Goal: Task Accomplishment & Management: Complete application form

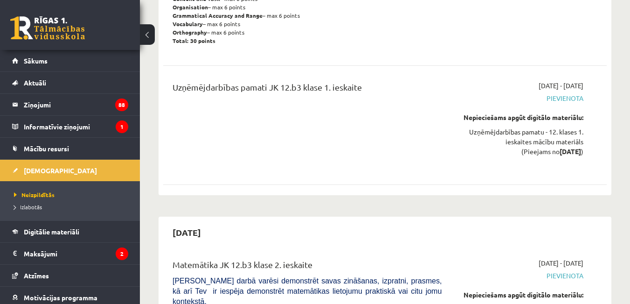
scroll to position [1119, 0]
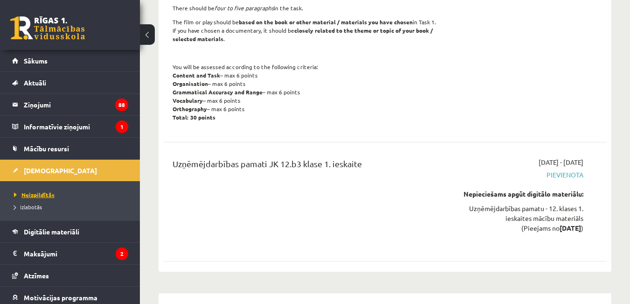
click at [33, 192] on span "Neizpildītās" at bounding box center [34, 194] width 41 height 7
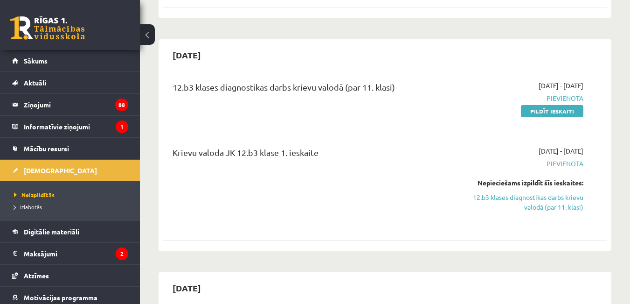
scroll to position [420, 0]
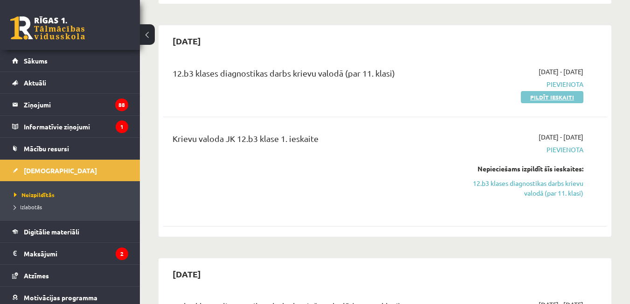
click at [546, 103] on link "Pildīt ieskaiti" at bounding box center [552, 97] width 63 height 12
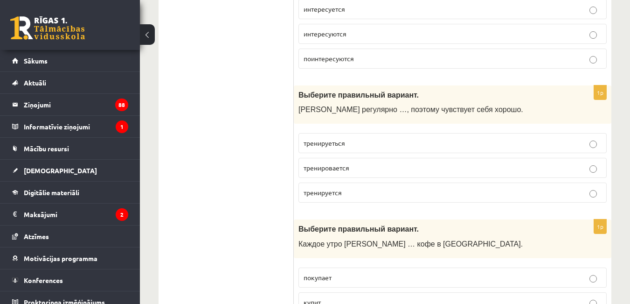
scroll to position [611, 0]
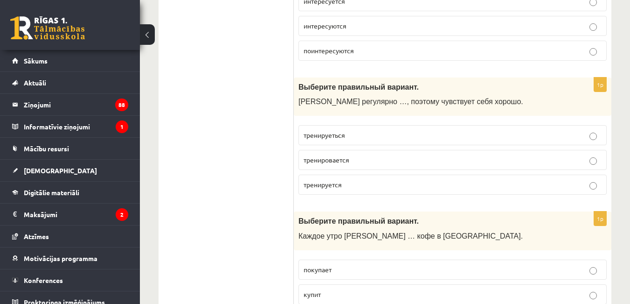
click at [599, 189] on p "тренируется" at bounding box center [453, 185] width 298 height 10
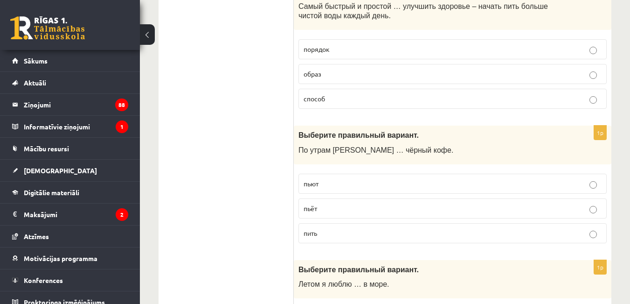
scroll to position [1134, 0]
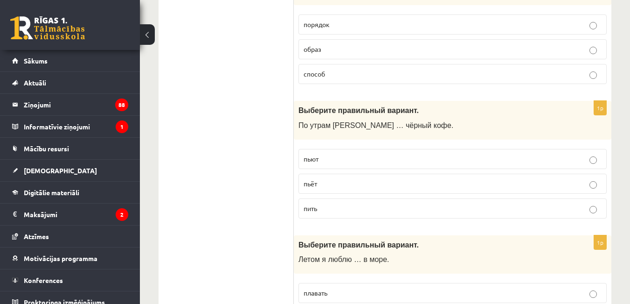
click at [595, 194] on label "пьёт" at bounding box center [453, 184] width 308 height 20
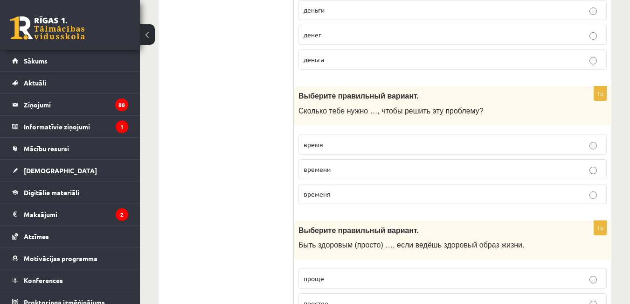
scroll to position [2335, 0]
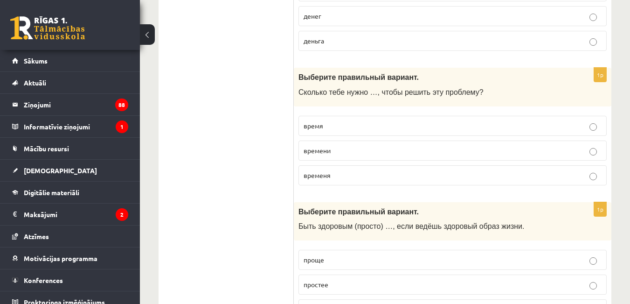
click at [588, 126] on fieldset "время времени временя" at bounding box center [453, 149] width 308 height 77
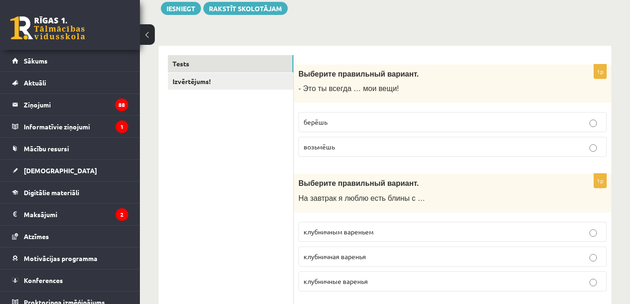
scroll to position [27, 0]
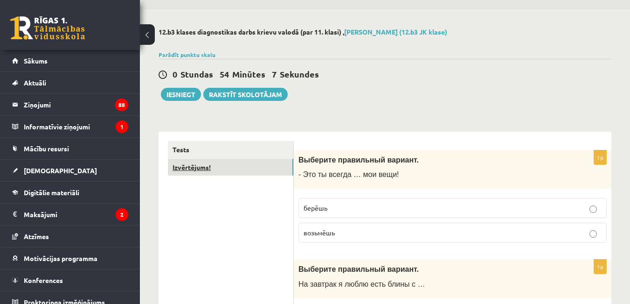
click at [183, 174] on link "Izvērtējums!" at bounding box center [231, 167] width 126 height 17
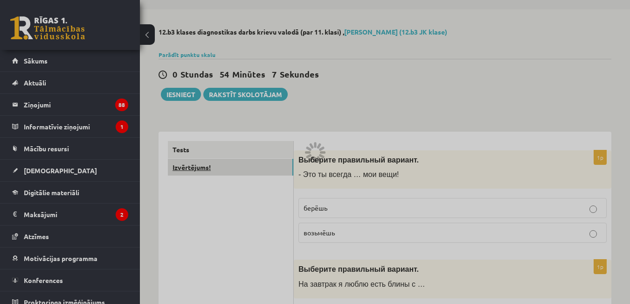
click at [183, 174] on div at bounding box center [315, 152] width 630 height 304
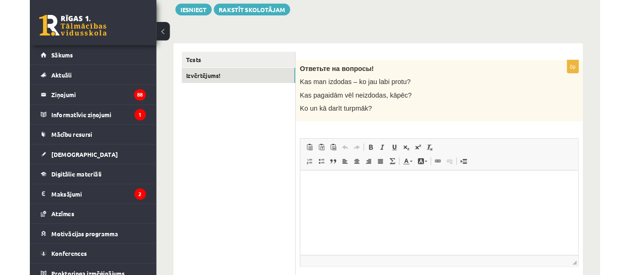
scroll to position [112, 0]
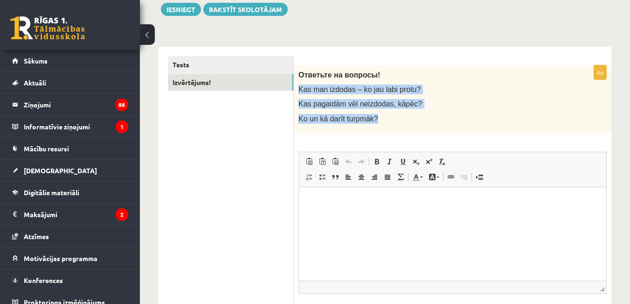
drag, startPoint x: 299, startPoint y: 94, endPoint x: 405, endPoint y: 132, distance: 111.9
click at [405, 132] on div "Ответьте на вопросы! Kas man izdodas – ko jau labi protu? Kas pagaidām vēl neiz…" at bounding box center [453, 99] width 318 height 68
copy div "Kas man izdodas – ko jau labi protu? Kas pagaidām vēl neizdodas, kāpēc? Ko un k…"
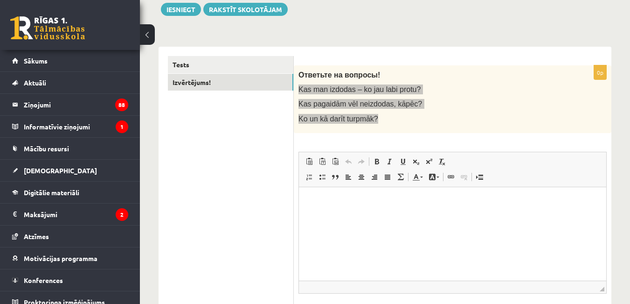
click at [326, 211] on html at bounding box center [453, 201] width 308 height 28
drag, startPoint x: 336, startPoint y: 201, endPoint x: 430, endPoint y: 209, distance: 94.2
click at [430, 209] on html "**********" at bounding box center [453, 201] width 308 height 28
drag, startPoint x: 337, startPoint y: 200, endPoint x: 304, endPoint y: 199, distance: 33.2
click at [304, 199] on html "*******" at bounding box center [453, 201] width 308 height 28
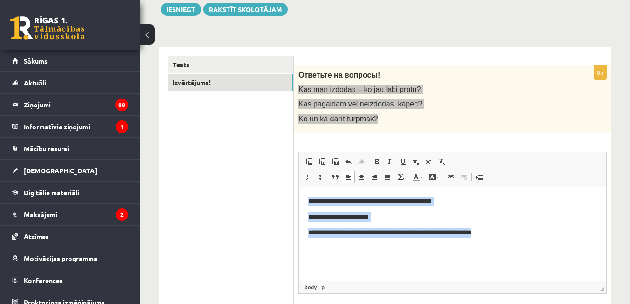
drag, startPoint x: 305, startPoint y: 198, endPoint x: 528, endPoint y: 236, distance: 225.7
click at [528, 236] on html "**********" at bounding box center [453, 217] width 308 height 60
click at [307, 180] on span at bounding box center [309, 176] width 7 height 7
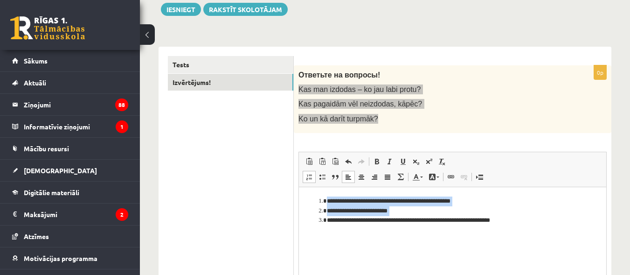
click at [356, 234] on html "**********" at bounding box center [453, 211] width 308 height 48
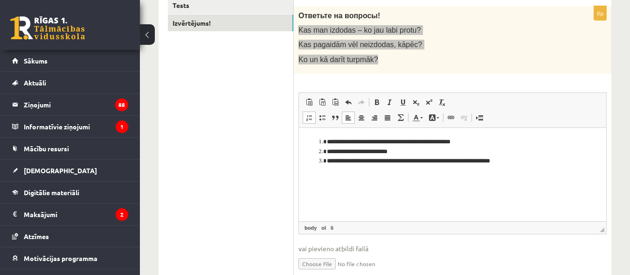
scroll to position [168, 0]
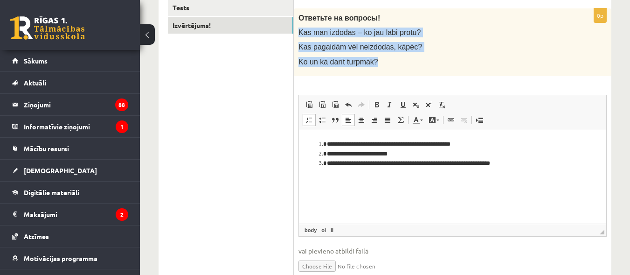
click at [541, 229] on span "◢ Elementa ceļš body ol li" at bounding box center [453, 230] width 308 height 13
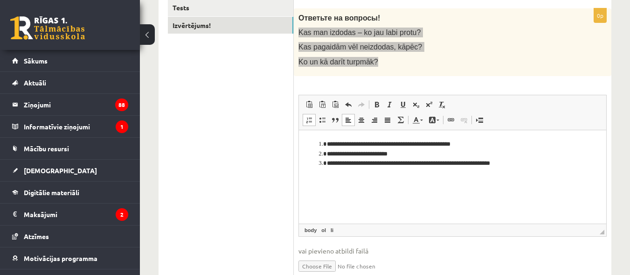
click at [512, 167] on li "**********" at bounding box center [453, 163] width 252 height 10
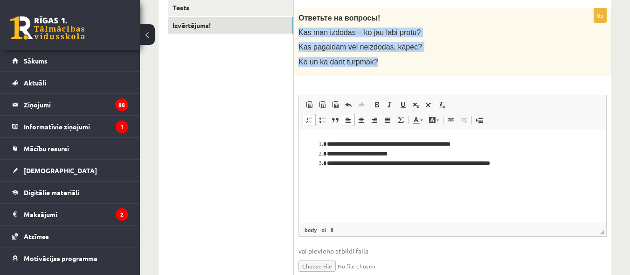
click at [497, 37] on p "Kas man izdodas – ko jau labi protu?" at bounding box center [430, 33] width 262 height 10
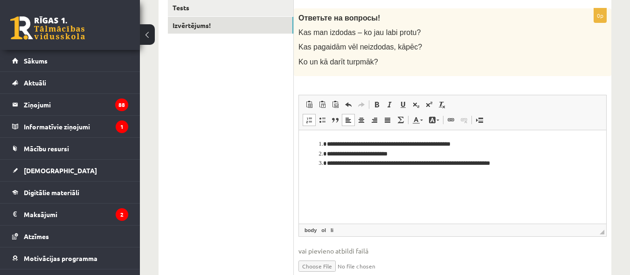
scroll to position [141, 0]
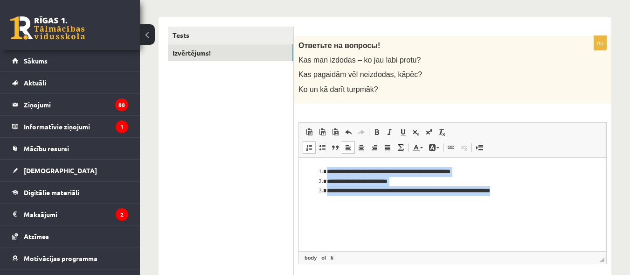
drag, startPoint x: 375, startPoint y: 172, endPoint x: 552, endPoint y: 195, distance: 177.8
click at [552, 195] on ol "**********" at bounding box center [452, 181] width 289 height 29
click at [325, 151] on span at bounding box center [322, 147] width 7 height 7
click at [318, 172] on ul "**********" at bounding box center [452, 181] width 289 height 29
drag, startPoint x: 321, startPoint y: 171, endPoint x: 556, endPoint y: 203, distance: 237.4
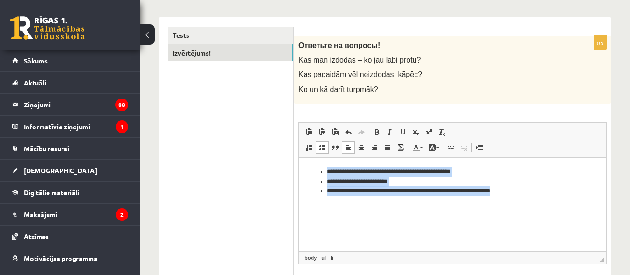
click at [556, 203] on html "**********" at bounding box center [453, 181] width 308 height 48
click at [388, 151] on span at bounding box center [387, 147] width 7 height 7
click at [346, 151] on span at bounding box center [348, 147] width 7 height 7
click at [362, 205] on html "**********" at bounding box center [453, 181] width 308 height 48
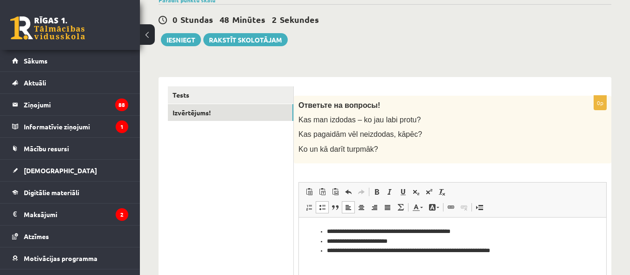
scroll to position [70, 0]
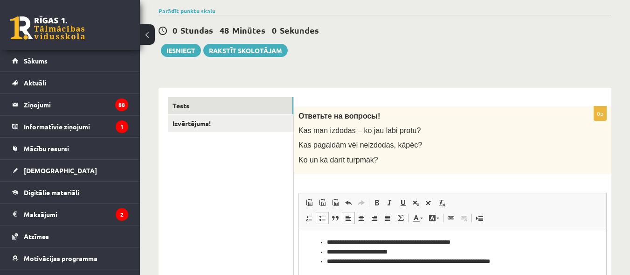
click at [283, 106] on link "Tests" at bounding box center [231, 105] width 126 height 17
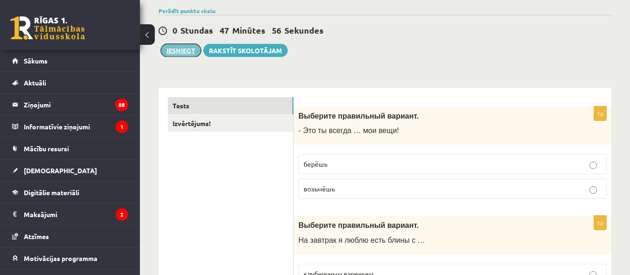
click at [175, 55] on button "Iesniegt" at bounding box center [181, 50] width 40 height 13
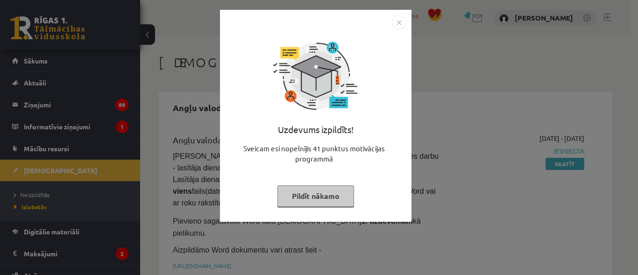
click at [336, 192] on button "Pildīt nākamo" at bounding box center [315, 195] width 77 height 21
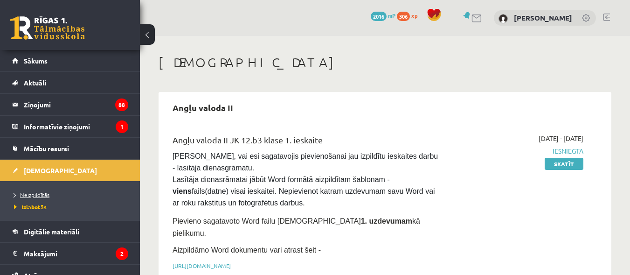
click at [28, 195] on span "Neizpildītās" at bounding box center [31, 194] width 35 height 7
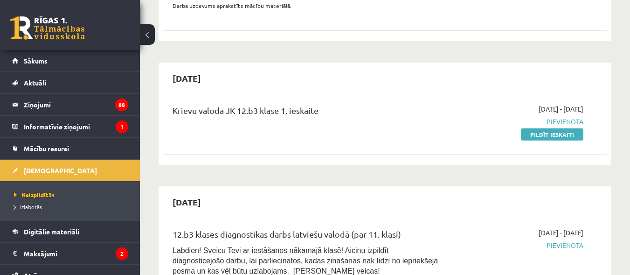
scroll to position [395, 0]
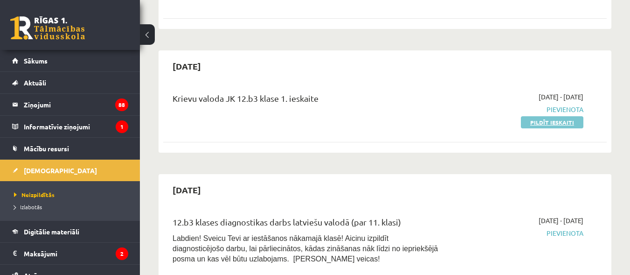
click at [554, 128] on link "Pildīt ieskaiti" at bounding box center [552, 122] width 63 height 12
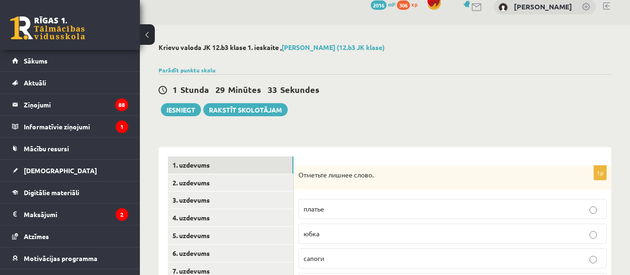
scroll to position [10, 0]
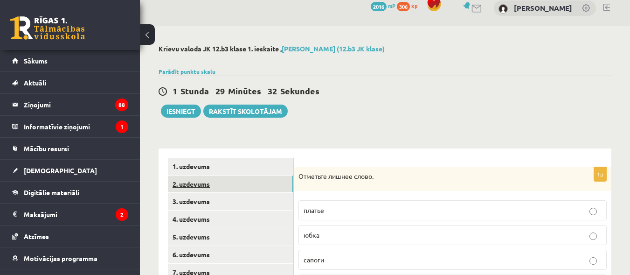
click at [232, 190] on link "2. uzdevums" at bounding box center [231, 183] width 126 height 17
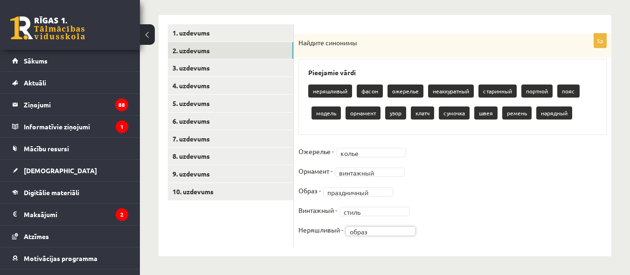
scroll to position [164, 0]
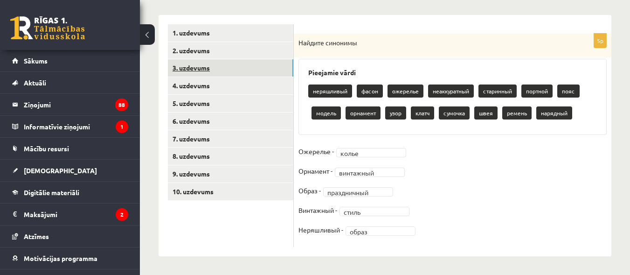
click at [256, 59] on link "3. uzdevums" at bounding box center [231, 67] width 126 height 17
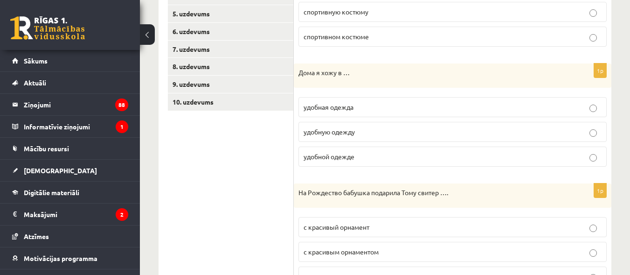
scroll to position [177, 0]
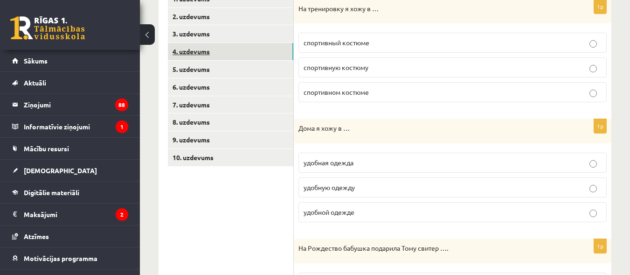
click at [268, 57] on link "4. uzdevums" at bounding box center [231, 51] width 126 height 17
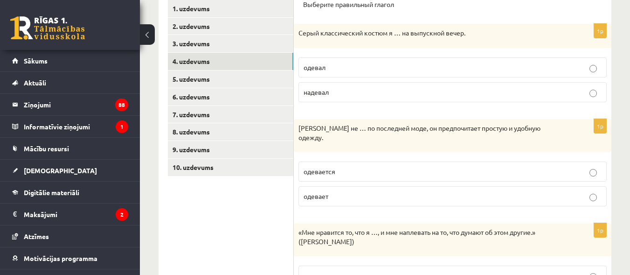
scroll to position [136, 0]
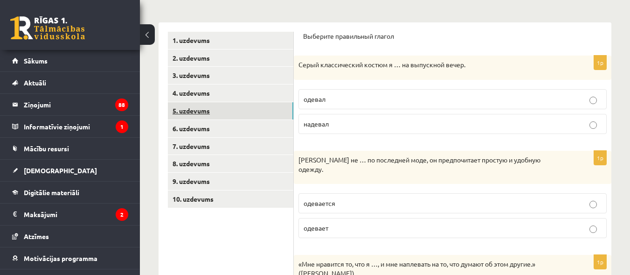
click at [260, 112] on link "5. uzdevums" at bounding box center [231, 110] width 126 height 17
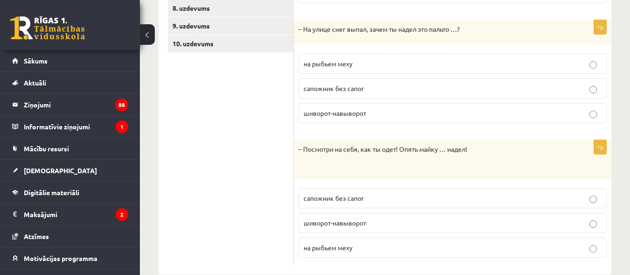
scroll to position [292, 0]
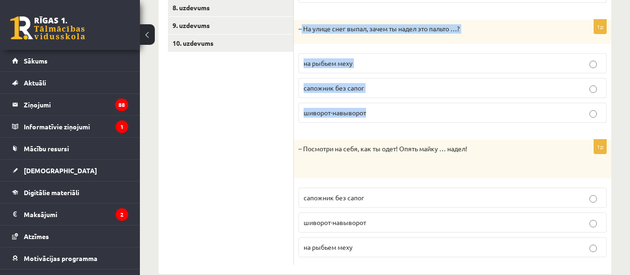
drag, startPoint x: 301, startPoint y: 35, endPoint x: 374, endPoint y: 128, distance: 117.7
click at [374, 128] on div "1p – На улице снег выпал, зачем ты надел это пальто …? на рыбьем меху сапожник …" at bounding box center [453, 75] width 318 height 111
copy div "На улице снег выпал, зачем ты надел это пальто …? на рыбьем меху сапожник без с…"
click at [417, 118] on p "шиворот-навыворот" at bounding box center [453, 113] width 298 height 10
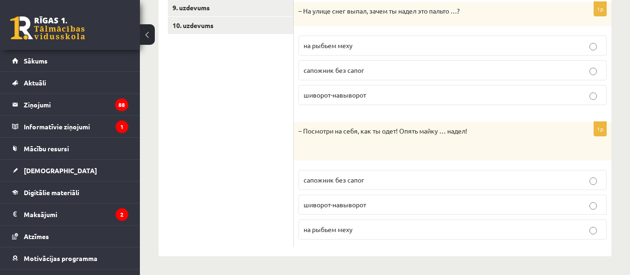
scroll to position [327, 0]
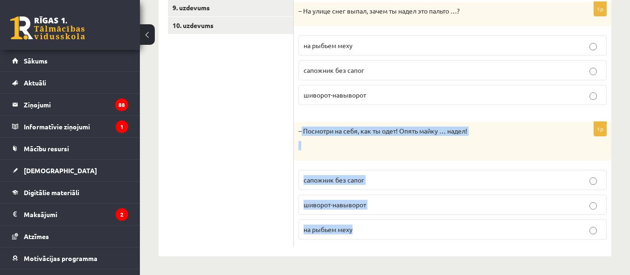
drag, startPoint x: 302, startPoint y: 122, endPoint x: 373, endPoint y: 225, distance: 125.6
click at [373, 225] on div "1p – Посмотри на себя, как ты одет! Опять майку … надел! сапожник без сапог шив…" at bounding box center [453, 184] width 318 height 125
copy div "Посмотри на себя, как ты одет! Опять майку … надел! сапожник без сапог шиворот-…"
click at [363, 203] on span "шиворот-навыворот" at bounding box center [335, 204] width 63 height 8
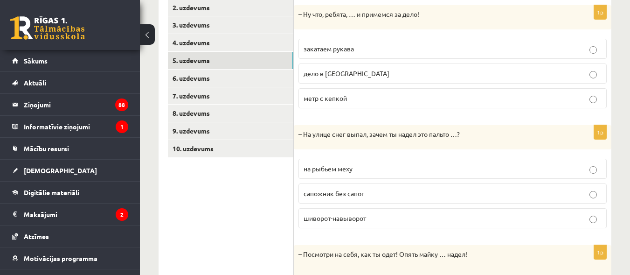
scroll to position [179, 0]
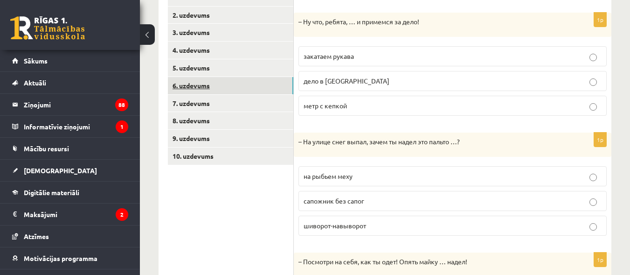
click at [254, 86] on link "6. uzdevums" at bounding box center [231, 85] width 126 height 17
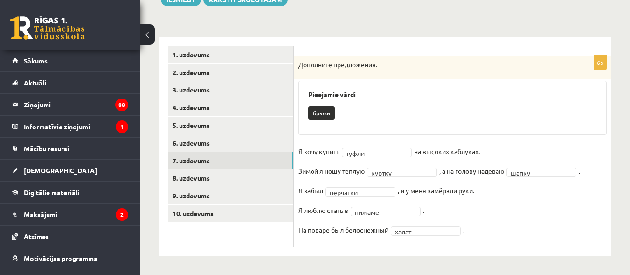
click at [247, 152] on link "7. uzdevums" at bounding box center [231, 160] width 126 height 17
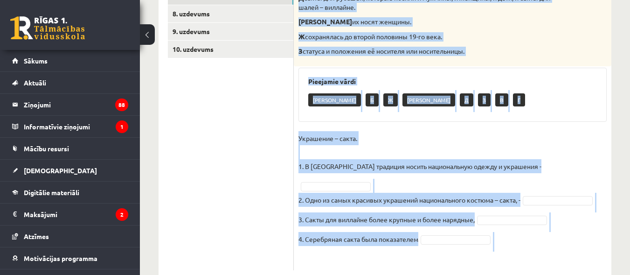
scroll to position [330, 0]
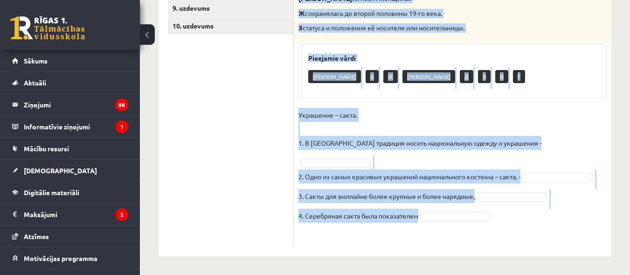
drag, startPoint x: 372, startPoint y: 16, endPoint x: 427, endPoint y: 216, distance: 207.2
click at [427, 216] on div "4p Соотнесите начало и конец предложений. А изначально носила практический хара…" at bounding box center [453, 57] width 318 height 379
copy div "Соотнесите начало и конец предложений. А изначально носила практический характе…"
click at [586, 98] on div "Pieejamie vārdi Е Б Ж А Д З В Г" at bounding box center [453, 71] width 308 height 54
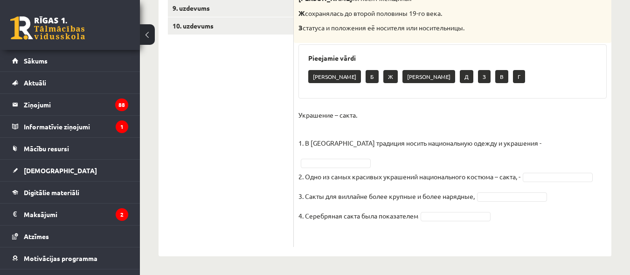
click at [514, 134] on fieldset "Украшение – сакта. 1. В Латвии традиция носить национальную одежду и украшения …" at bounding box center [453, 175] width 308 height 134
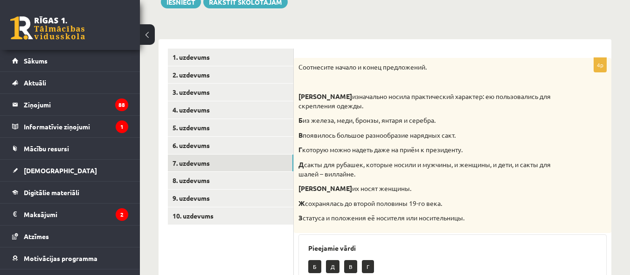
scroll to position [120, 0]
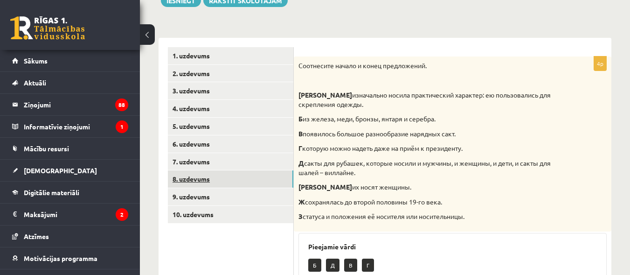
click at [265, 185] on link "8. uzdevums" at bounding box center [231, 178] width 126 height 17
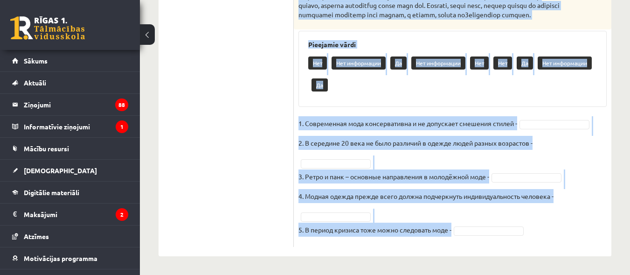
scroll to position [567, 0]
drag, startPoint x: 362, startPoint y: 68, endPoint x: 486, endPoint y: 240, distance: 212.3
copy div "Прочитайте текст и выполните задание. Главное отличие молодёжной моды состоит в…"
click at [476, 84] on div "Нет Нет информации Да Нет информации Нет Нет Да Нет информации Да" at bounding box center [452, 75] width 289 height 44
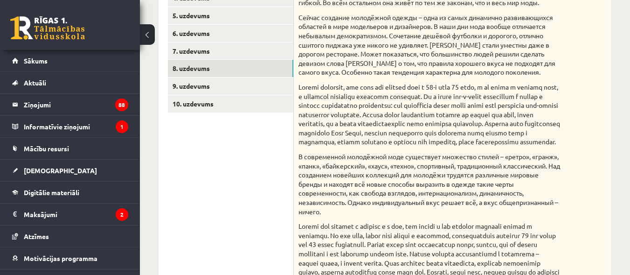
scroll to position [222, 0]
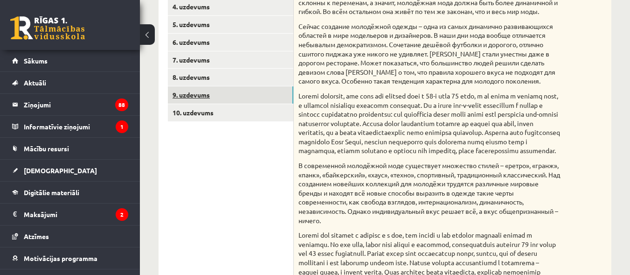
click at [220, 95] on link "9. uzdevums" at bounding box center [231, 94] width 126 height 17
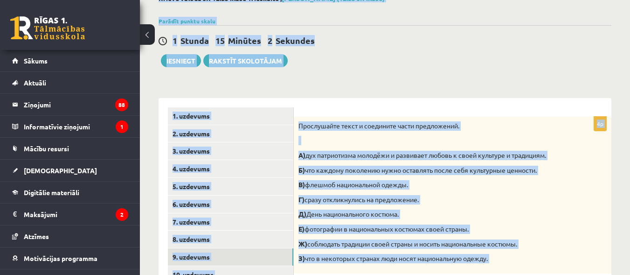
scroll to position [0, 0]
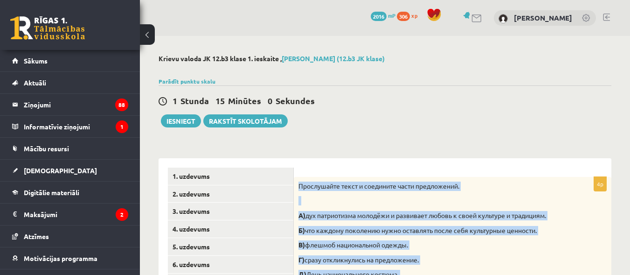
drag, startPoint x: 503, startPoint y: 255, endPoint x: 299, endPoint y: 184, distance: 215.9
copy div "Прослушайте текст и соедините части предложений. А) дух патриотизма молодёжи и …"
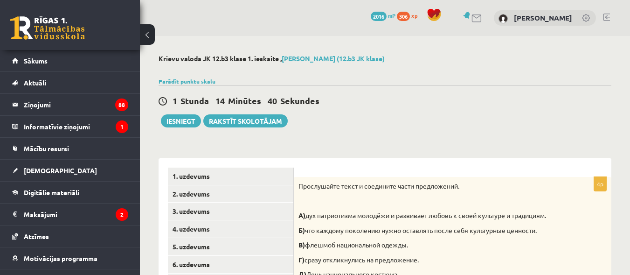
click at [528, 97] on div "1 Stunda 14 Minūtes 40 Sekundes Ieskaite saglabāta! Iesniegt Rakstīt skolotājam" at bounding box center [385, 106] width 453 height 42
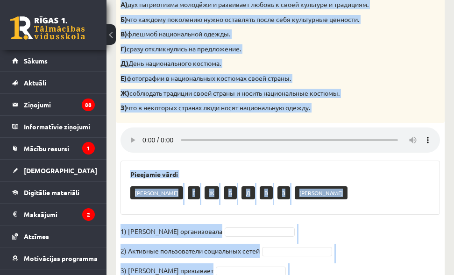
scroll to position [330, 0]
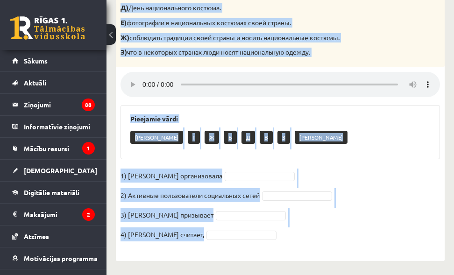
drag, startPoint x: 119, startPoint y: 68, endPoint x: 324, endPoint y: 234, distance: 263.8
click at [324, 234] on div "4p Прослушайте текст и соедините части предложений. А) дух патриотизма молодёжи…" at bounding box center [280, 80] width 329 height 341
copy div "Прослушайте текст и соедините части предложений. А) дух патриотизма молодёжи и …"
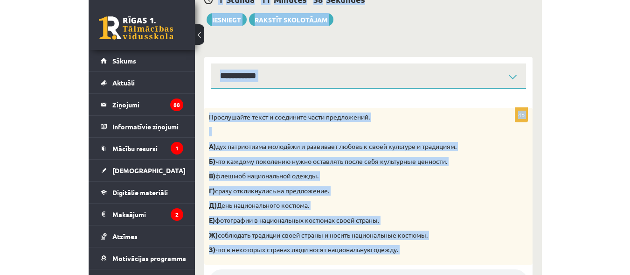
scroll to position [0, 0]
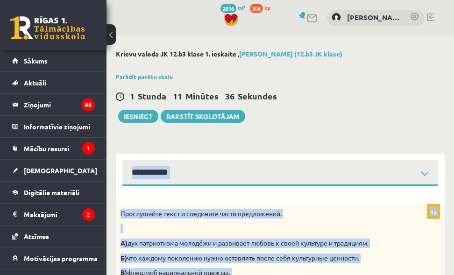
drag, startPoint x: 286, startPoint y: 258, endPoint x: 130, endPoint y: 165, distance: 181.0
copy div "**********"
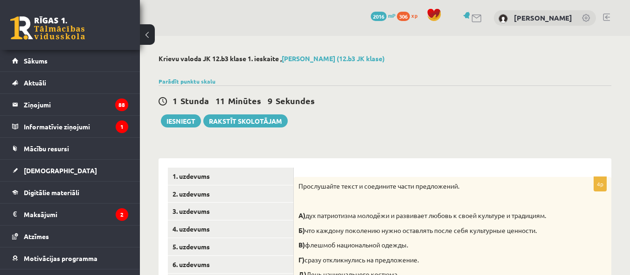
click at [549, 103] on div "1 Stunda 11 Minūtes 9 Sekundes" at bounding box center [385, 101] width 453 height 12
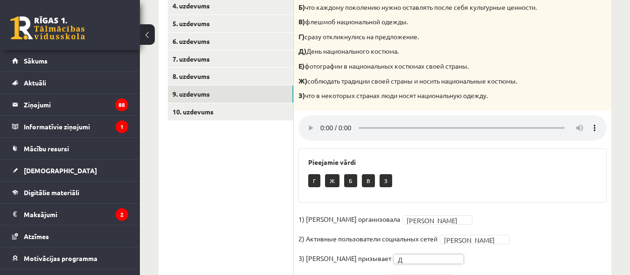
scroll to position [214, 0]
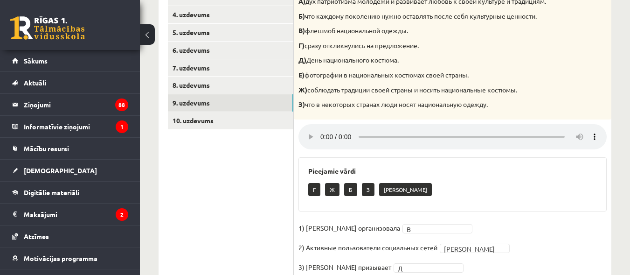
click at [630, 271] on div "**********" at bounding box center [385, 77] width 490 height 510
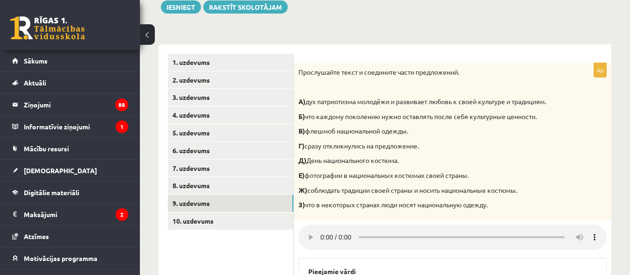
scroll to position [118, 0]
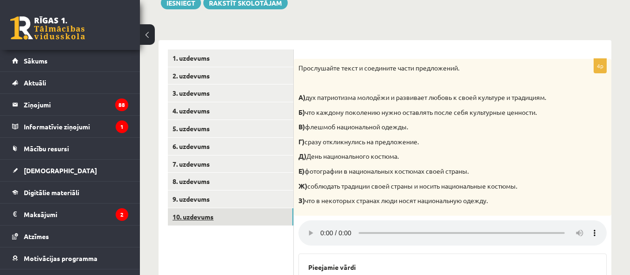
click at [198, 224] on link "10. uzdevums" at bounding box center [231, 216] width 126 height 17
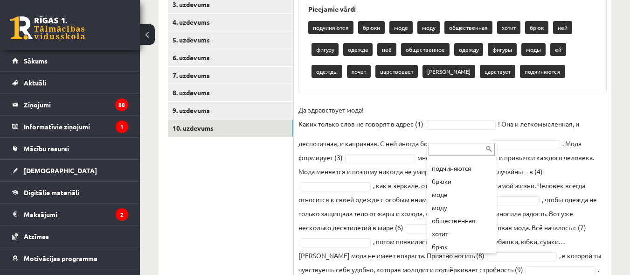
scroll to position [0, 0]
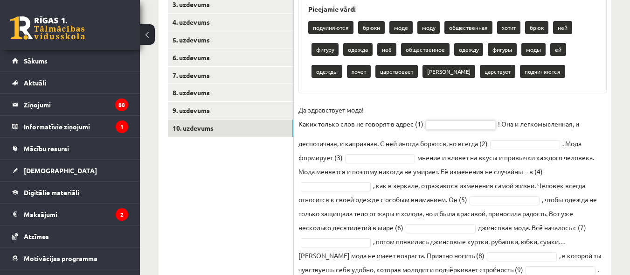
drag, startPoint x: 312, startPoint y: 10, endPoint x: 519, endPoint y: 225, distance: 298.4
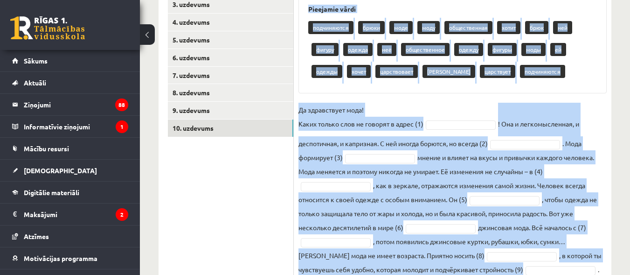
scroll to position [283, 0]
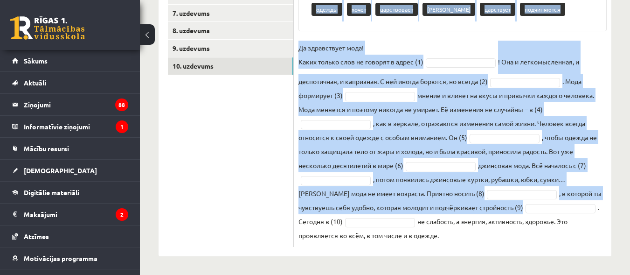
drag, startPoint x: 308, startPoint y: 12, endPoint x: 541, endPoint y: 280, distance: 355.6
copy div "Pieejamie vārdi подчиняются брюки моде моду общественная хотит брюк ней фигуру …"
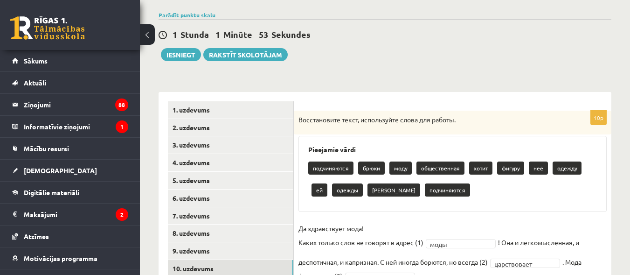
scroll to position [29, 0]
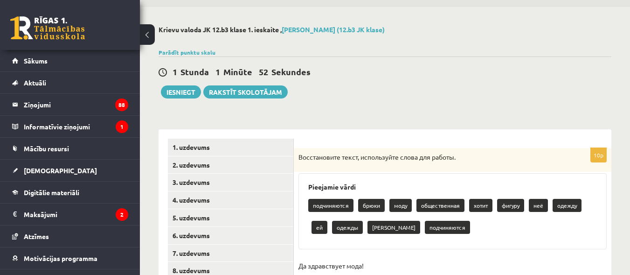
click at [556, 68] on div "1 Stunda 1 Minūte 52 Sekundes Ieskaite saglabāta! Iesniegt Rakstīt skolotājam" at bounding box center [385, 77] width 453 height 42
click at [184, 95] on button "Iesniegt" at bounding box center [181, 91] width 40 height 13
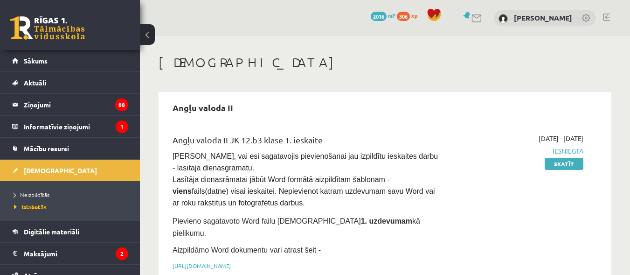
click at [46, 195] on span "Neizpildītās" at bounding box center [31, 194] width 35 height 7
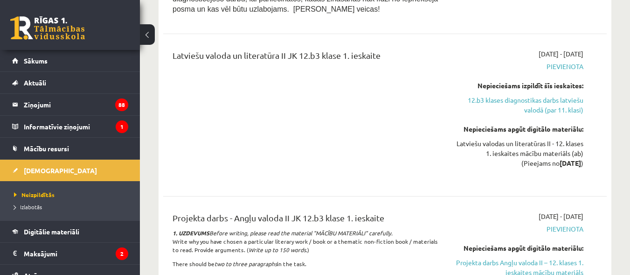
scroll to position [653, 0]
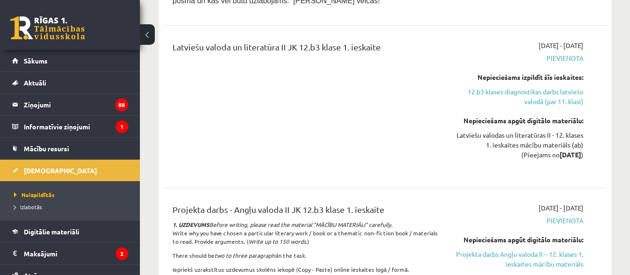
click at [539, 160] on div "Latviešu valodas un literatūras II - 12. klases 1. ieskaites mācību materiāls (…" at bounding box center [520, 144] width 128 height 29
